Goal: Task Accomplishment & Management: Use online tool/utility

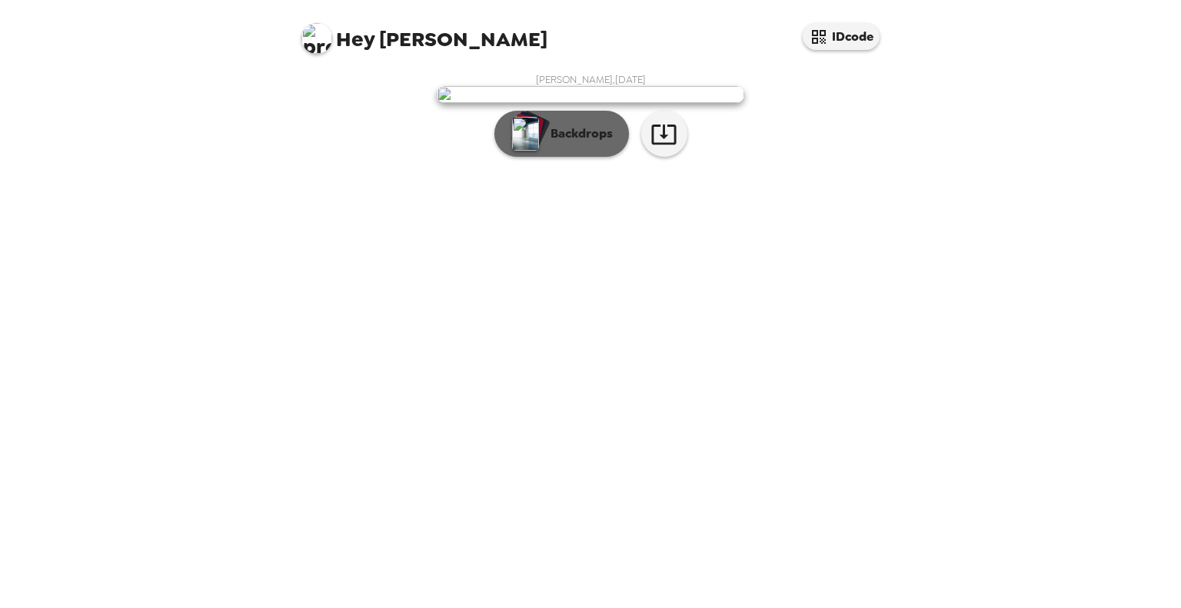
click at [591, 143] on p "Backdrops" at bounding box center [578, 134] width 70 height 18
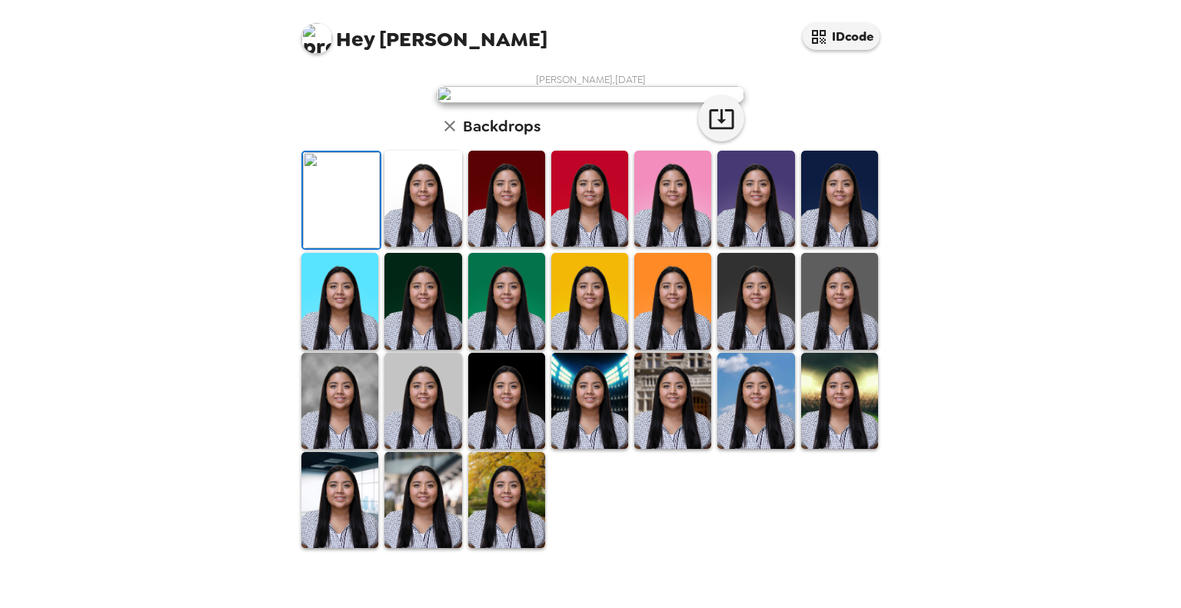
scroll to position [323, 0]
click at [599, 340] on img at bounding box center [589, 301] width 77 height 96
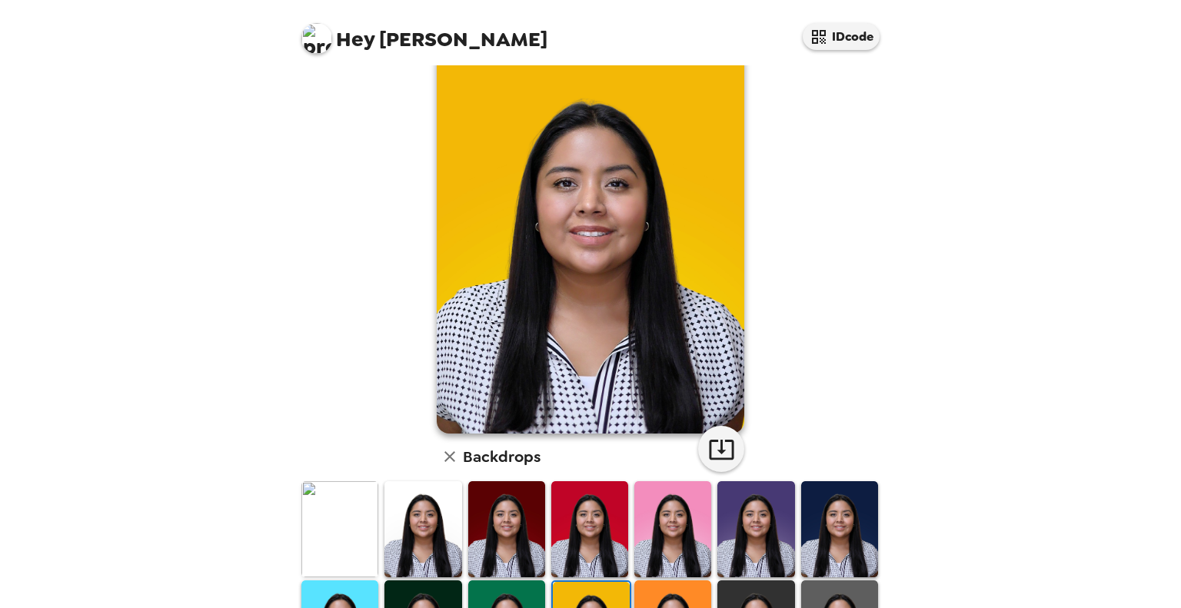
scroll to position [0, 0]
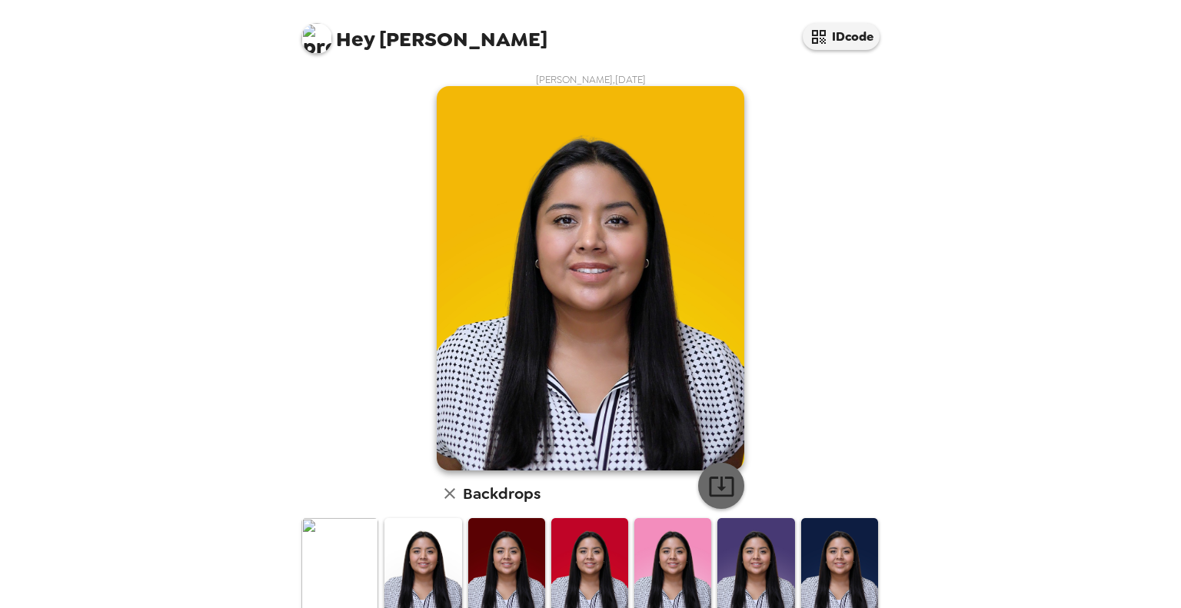
click at [734, 484] on button "button" at bounding box center [721, 486] width 46 height 46
